Goal: Navigation & Orientation: Find specific page/section

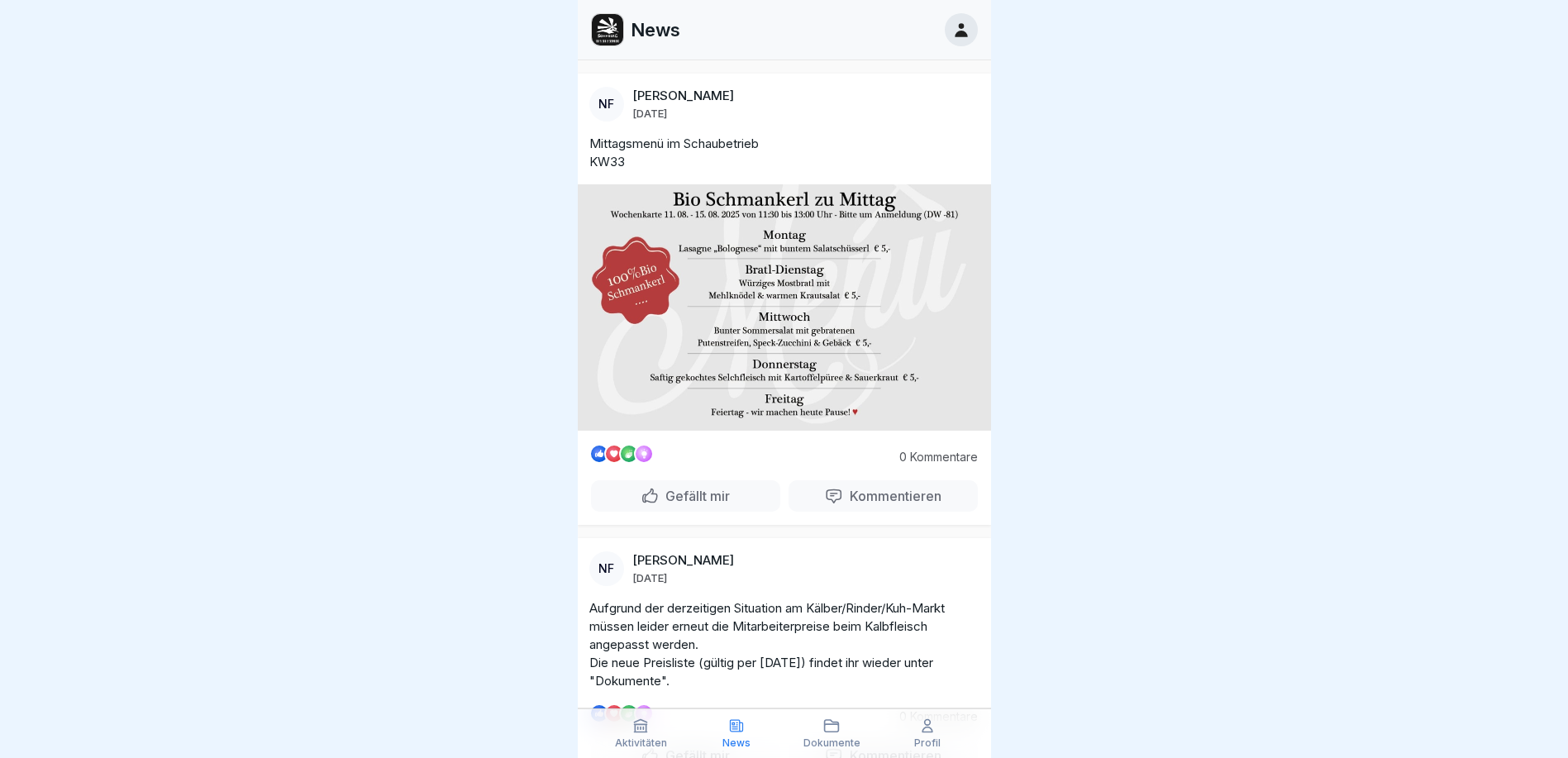
click at [623, 731] on div "Aktivitäten" at bounding box center [642, 733] width 88 height 32
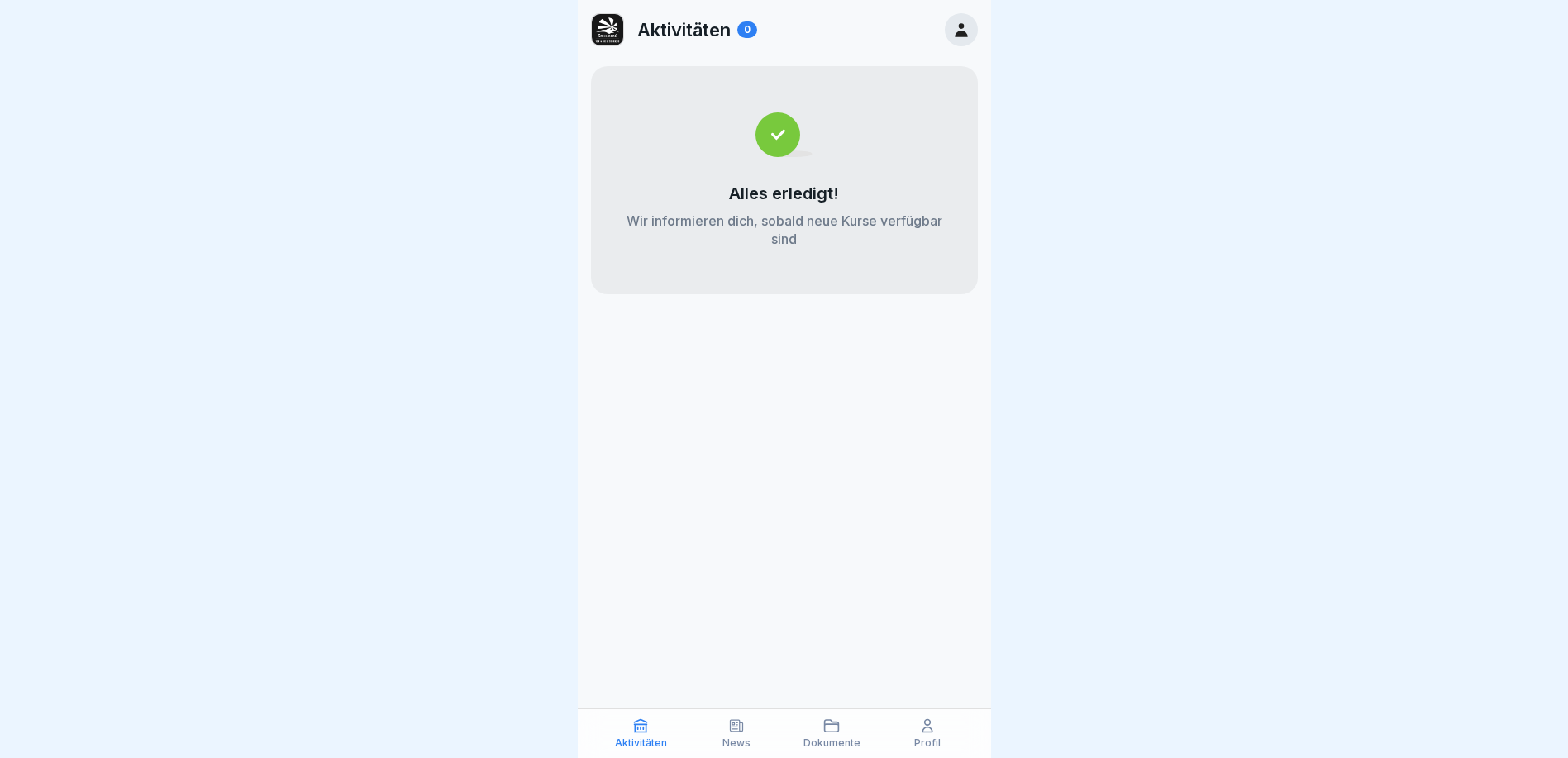
click at [733, 732] on icon at bounding box center [736, 726] width 17 height 17
click at [741, 729] on icon at bounding box center [736, 726] width 17 height 17
drag, startPoint x: 735, startPoint y: 733, endPoint x: 744, endPoint y: 735, distance: 9.2
click at [744, 735] on div "News" at bounding box center [737, 733] width 88 height 32
click at [752, 728] on div "News" at bounding box center [737, 733] width 88 height 32
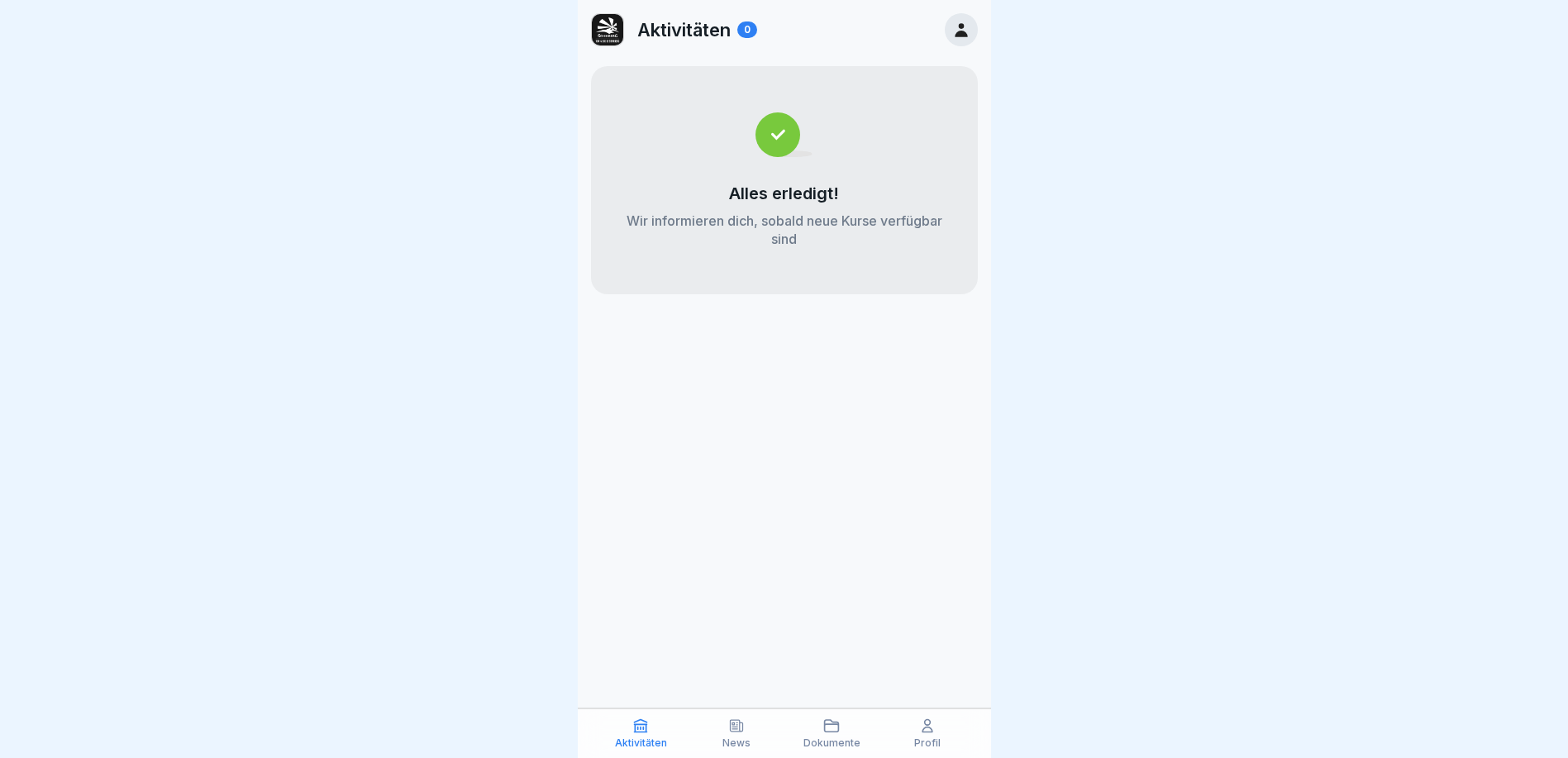
click at [837, 728] on icon at bounding box center [832, 726] width 17 height 17
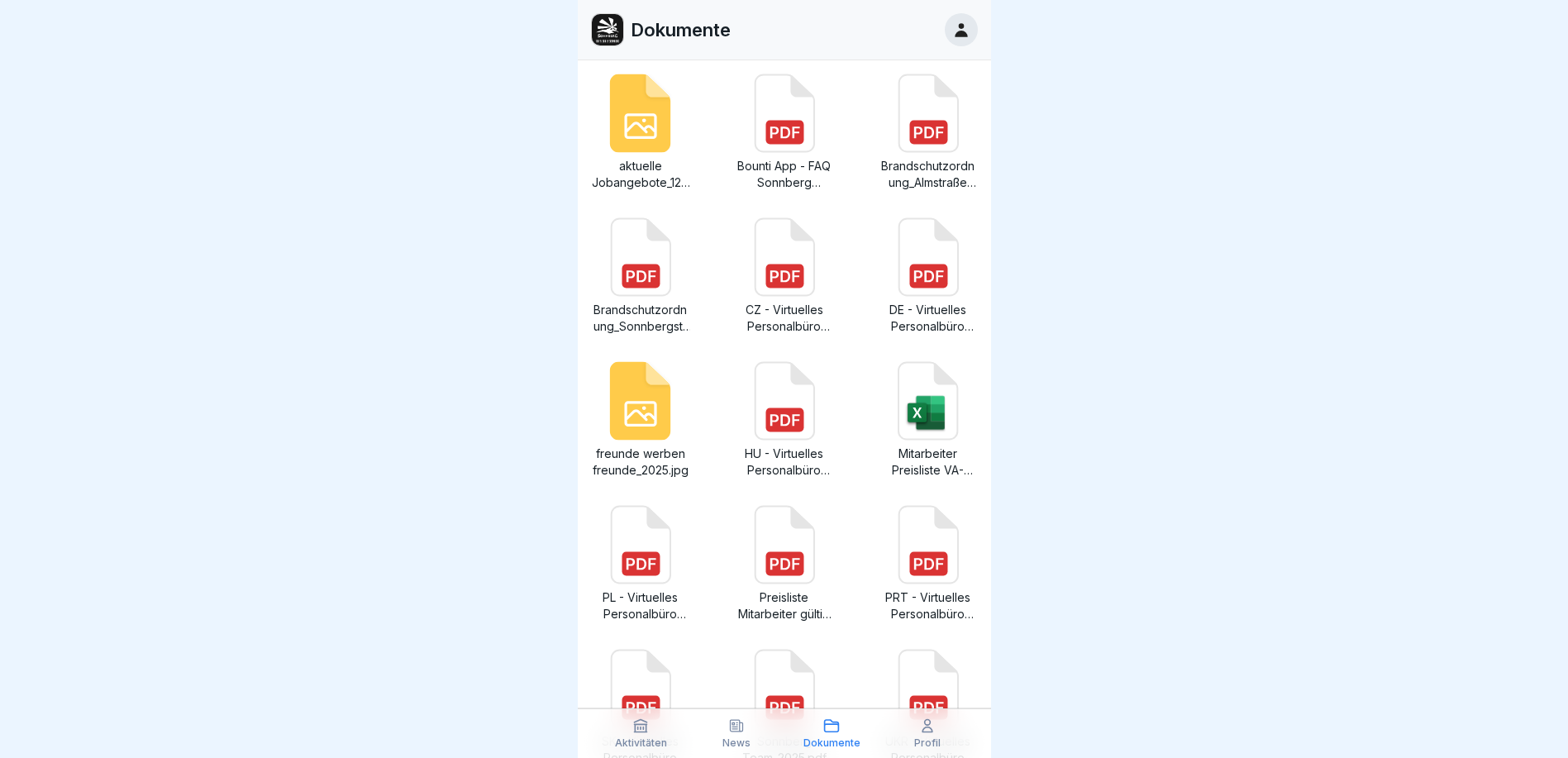
click at [739, 721] on icon at bounding box center [735, 726] width 12 height 12
click at [727, 732] on div "News" at bounding box center [737, 733] width 88 height 32
